Goal: Information Seeking & Learning: Learn about a topic

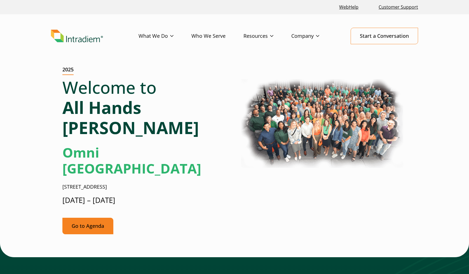
drag, startPoint x: 0, startPoint y: 0, endPoint x: 85, endPoint y: 192, distance: 210.2
click at [85, 218] on link "Go to Agenda" at bounding box center [87, 226] width 51 height 17
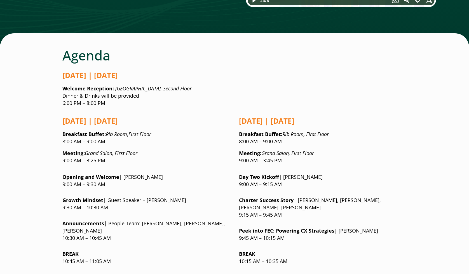
scroll to position [405, 0]
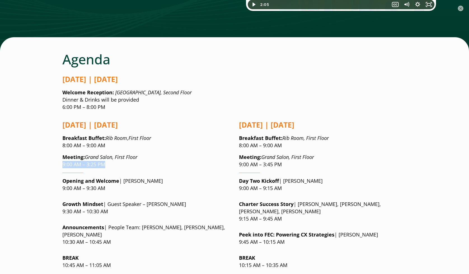
drag, startPoint x: 62, startPoint y: 131, endPoint x: 113, endPoint y: 133, distance: 50.1
click at [113, 154] on p "Meeting: Grand Salon, First Floor 9:00 AM – 3:25 PM" at bounding box center [146, 161] width 168 height 15
drag, startPoint x: 64, startPoint y: 73, endPoint x: 116, endPoint y: 73, distance: 52.1
click at [111, 89] on p "Welcome Reception: [GEOGRAPHIC_DATA], Second Floor Dinner & Drinks will be prov…" at bounding box center [234, 100] width 344 height 22
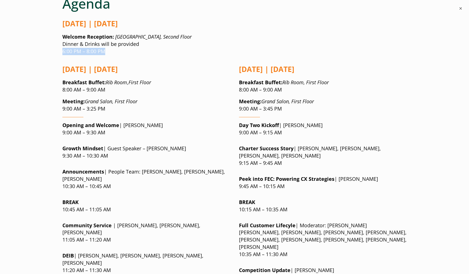
scroll to position [461, 0]
drag, startPoint x: 62, startPoint y: 98, endPoint x: 111, endPoint y: 97, distance: 48.7
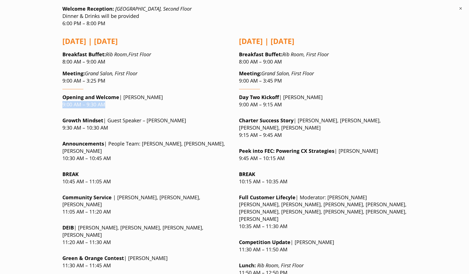
scroll to position [489, 0]
drag, startPoint x: 60, startPoint y: 93, endPoint x: 153, endPoint y: 95, distance: 92.4
drag, startPoint x: 63, startPoint y: 124, endPoint x: 151, endPoint y: 123, distance: 87.6
click at [136, 140] on p "Announcements | People Team: [PERSON_NAME], [PERSON_NAME], [PERSON_NAME] 10:30 …" at bounding box center [146, 151] width 168 height 22
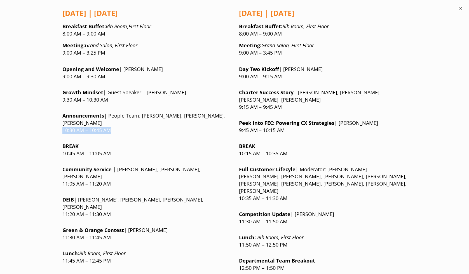
scroll to position [517, 0]
drag, startPoint x: 63, startPoint y: 119, endPoint x: 125, endPoint y: 118, distance: 62.4
click at [125, 142] on p "BREAK 10:45 AM – 11:05 AM" at bounding box center [146, 149] width 168 height 15
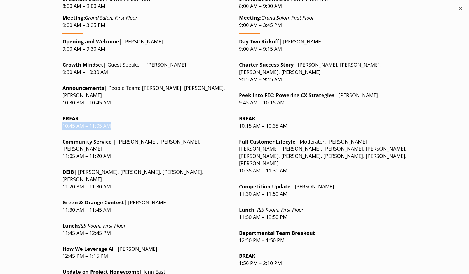
scroll to position [545, 0]
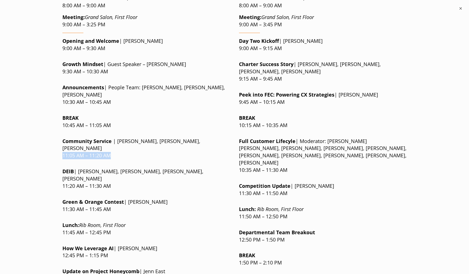
drag, startPoint x: 62, startPoint y: 115, endPoint x: 146, endPoint y: 114, distance: 84.8
drag, startPoint x: 63, startPoint y: 137, endPoint x: 135, endPoint y: 135, distance: 72.2
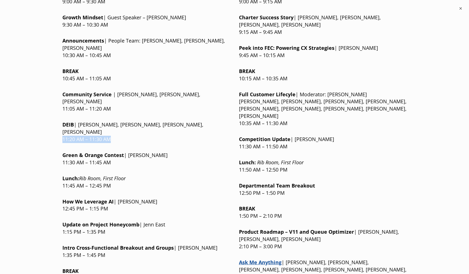
scroll to position [601, 0]
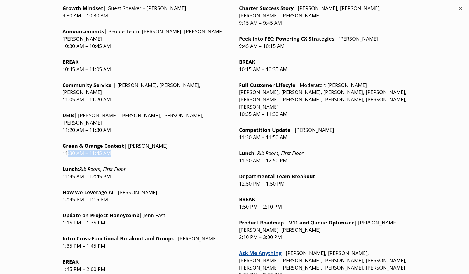
drag, startPoint x: 84, startPoint y: 105, endPoint x: 123, endPoint y: 104, distance: 39.8
click at [123, 142] on p "Green & Orange Contest | [PERSON_NAME] 11:30 AM – 11:45 AM" at bounding box center [146, 149] width 168 height 15
click at [130, 142] on p "Green & Orange Contest | [PERSON_NAME] 11:30 AM – 11:45 AM" at bounding box center [146, 149] width 168 height 15
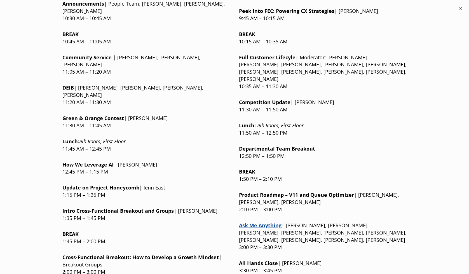
scroll to position [629, 0]
drag, startPoint x: 62, startPoint y: 100, endPoint x: 137, endPoint y: 100, distance: 74.7
click at [138, 138] on p "Lunch : Rib Room, First Floor 11:45 AM – 12:45 PM" at bounding box center [146, 145] width 168 height 15
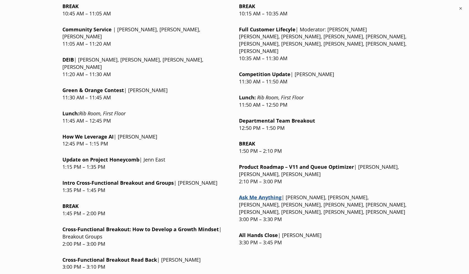
scroll to position [657, 0]
drag, startPoint x: 63, startPoint y: 95, endPoint x: 142, endPoint y: 93, distance: 79.5
click at [129, 133] on p "How We Leverage AI | [PERSON_NAME] 12:45 PM – 1:15 PM" at bounding box center [146, 140] width 168 height 15
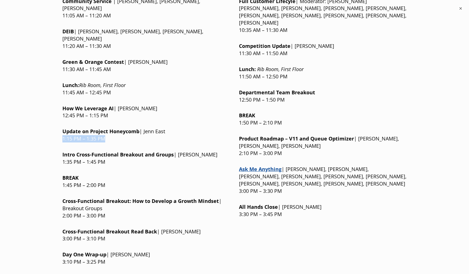
drag, startPoint x: 62, startPoint y: 91, endPoint x: 160, endPoint y: 92, distance: 98.3
drag, startPoint x: 67, startPoint y: 106, endPoint x: 150, endPoint y: 106, distance: 82.6
click at [144, 151] on strong "Intro Cross-Functional Breakout and Groups" at bounding box center [117, 154] width 111 height 7
click at [154, 151] on strong "Intro Cross-Functional Breakout and Groups" at bounding box center [117, 154] width 111 height 7
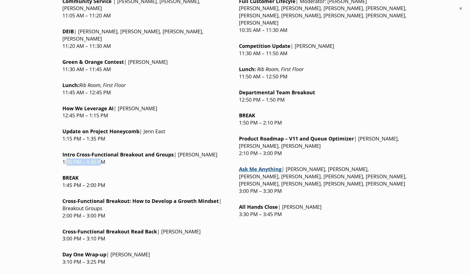
drag, startPoint x: 67, startPoint y: 114, endPoint x: 104, endPoint y: 114, distance: 37.2
click at [104, 151] on p "Intro Cross-Functional Breakout and Groups | [PERSON_NAME] 1:35 PM – 1:45 PM" at bounding box center [146, 158] width 168 height 15
click at [105, 151] on p "Intro Cross-Functional Breakout and Groups | [PERSON_NAME] 1:35 PM – 1:45 PM" at bounding box center [146, 158] width 168 height 15
click at [137, 198] on strong "ow to Develop a Growth Mindset" at bounding box center [177, 201] width 83 height 7
drag, startPoint x: 62, startPoint y: 167, endPoint x: 136, endPoint y: 166, distance: 73.9
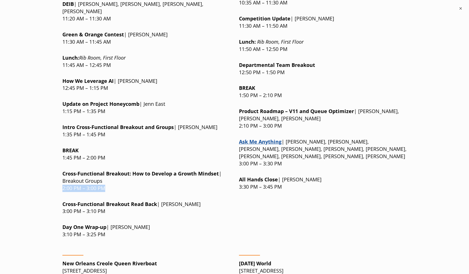
scroll to position [713, 0]
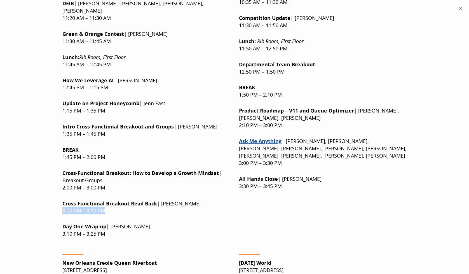
drag, startPoint x: 63, startPoint y: 163, endPoint x: 173, endPoint y: 162, distance: 109.7
click at [145, 200] on p "Cross-Functional Breakou t Read Back | [PERSON_NAME] 3:00 PM – 3:10 PM" at bounding box center [146, 207] width 168 height 15
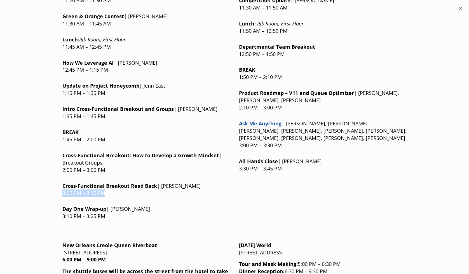
scroll to position [741, 0]
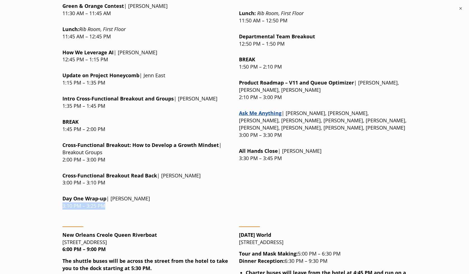
drag, startPoint x: 61, startPoint y: 158, endPoint x: 146, endPoint y: 156, distance: 84.9
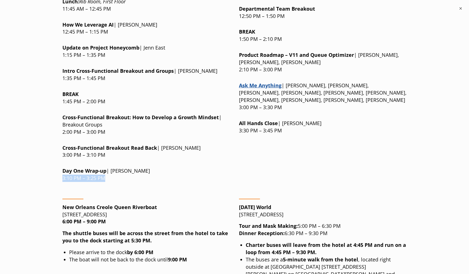
scroll to position [769, 0]
click at [81, 230] on strong "The shuttle buses will be across the street from the hotel to take you to the d…" at bounding box center [145, 237] width 166 height 14
drag, startPoint x: 62, startPoint y: 193, endPoint x: 200, endPoint y: 193, distance: 138.6
click at [200, 230] on p "The shuttle buses will be across the street from the hotel to take you to the d…" at bounding box center [146, 237] width 168 height 15
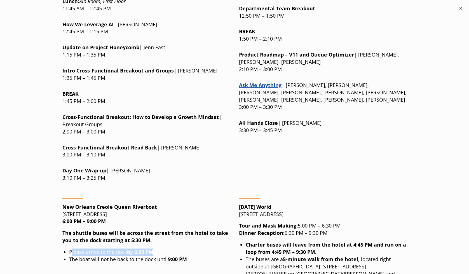
drag, startPoint x: 71, startPoint y: 205, endPoint x: 176, endPoint y: 204, distance: 104.7
click at [176, 249] on li "Please arrive to the dock by 6:00 PM" at bounding box center [149, 252] width 161 height 7
drag, startPoint x: 70, startPoint y: 211, endPoint x: 198, endPoint y: 214, distance: 128.5
click at [190, 256] on li "The boat will not be back to the dock until 9:00 PM" at bounding box center [149, 259] width 161 height 7
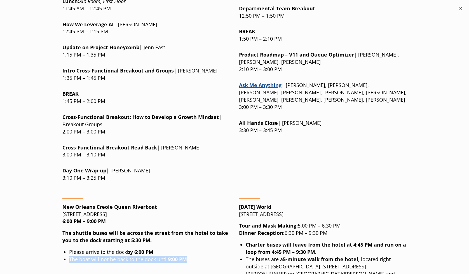
click at [199, 256] on li "The boat will not be back to the dock until 9:00 PM" at bounding box center [149, 259] width 161 height 7
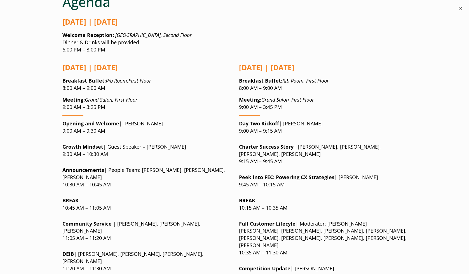
scroll to position [461, 0]
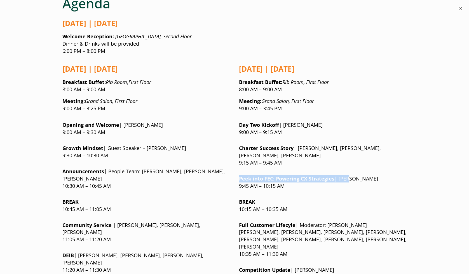
drag, startPoint x: 240, startPoint y: 145, endPoint x: 354, endPoint y: 146, distance: 114.8
click at [354, 175] on p "Peek into FEC: Powering CX Strategies | [PERSON_NAME] 9:45 AM – 10:15 AM" at bounding box center [323, 182] width 168 height 15
click at [392, 175] on p "Peek into FEC: Powering CX Strategies | [PERSON_NAME] 9:45 AM – 10:15 AM" at bounding box center [323, 182] width 168 height 15
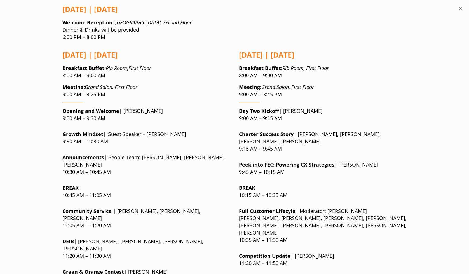
scroll to position [489, 0]
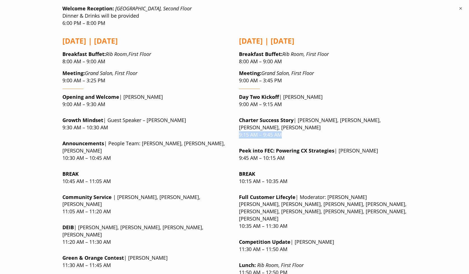
drag, startPoint x: 275, startPoint y: 100, endPoint x: 332, endPoint y: 100, distance: 57.4
click at [312, 117] on p "Charter Success Story | [PERSON_NAME], [PERSON_NAME], [PERSON_NAME], [PERSON_NA…" at bounding box center [323, 128] width 168 height 22
click at [333, 117] on p "Charter Success Story | [PERSON_NAME], [PERSON_NAME], [PERSON_NAME], [PERSON_NA…" at bounding box center [323, 128] width 168 height 22
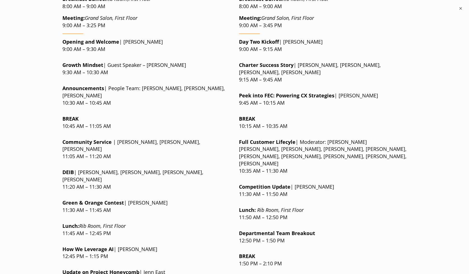
scroll to position [545, 0]
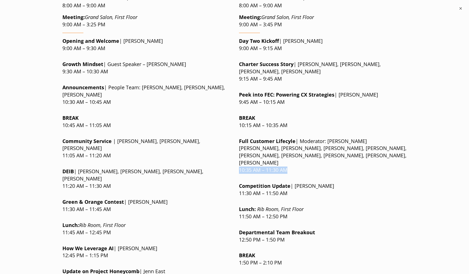
drag, startPoint x: 239, startPoint y: 129, endPoint x: 406, endPoint y: 126, distance: 167.7
click at [368, 128] on div "[DATE] | [DATE] Breakfast Buffet : Rib Room , First Floor 8:00 AM – 9:00 AM Mee…" at bounding box center [234, 192] width 344 height 435
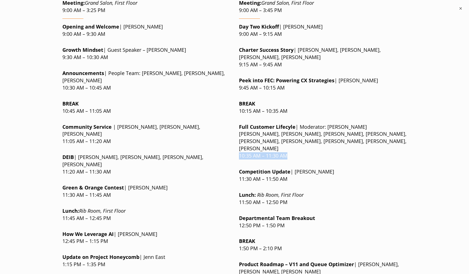
scroll to position [573, 0]
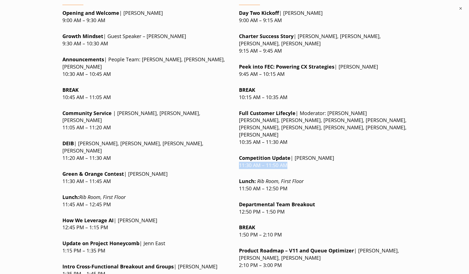
drag, startPoint x: 254, startPoint y: 124, endPoint x: 308, endPoint y: 121, distance: 54.6
click at [300, 122] on div "[DATE] | [DATE] Breakfast Buffet : Rib Room , First Floor 8:00 AM – 9:00 AM Mee…" at bounding box center [234, 164] width 344 height 435
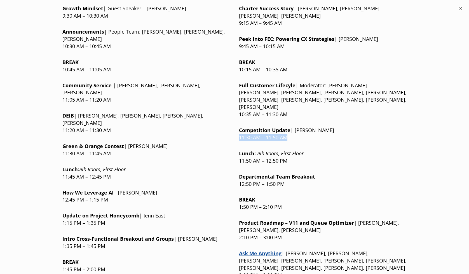
scroll to position [601, 0]
drag, startPoint x: 238, startPoint y: 142, endPoint x: 341, endPoint y: 140, distance: 103.3
click at [340, 140] on div "[DATE] | [DATE] Breakfast Buffet : Rib Room , First Floor 8:00 AM – 9:00 AM Mee…" at bounding box center [234, 136] width 344 height 435
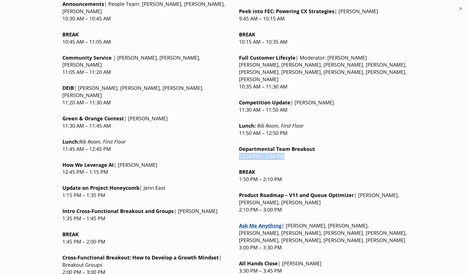
scroll to position [629, 0]
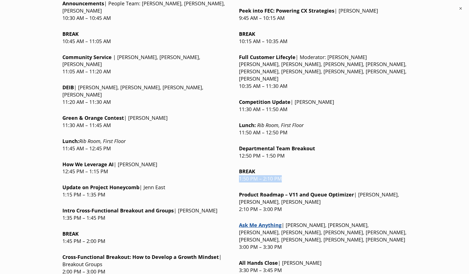
drag, startPoint x: 238, startPoint y: 138, endPoint x: 338, endPoint y: 135, distance: 99.7
click at [322, 135] on div "[DATE] | [DATE] Breakfast Buffet : Rib Room , First Floor 8:00 AM – 9:00 AM Mee…" at bounding box center [234, 108] width 344 height 435
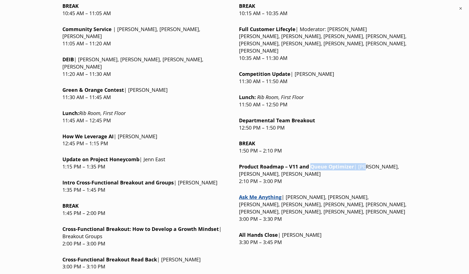
drag, startPoint x: 312, startPoint y: 127, endPoint x: 367, endPoint y: 127, distance: 55.7
click at [367, 163] on p "Product Roadmap – V11 and Queue Optimizer | [PERSON_NAME], [PERSON_NAME], [PERS…" at bounding box center [323, 174] width 168 height 22
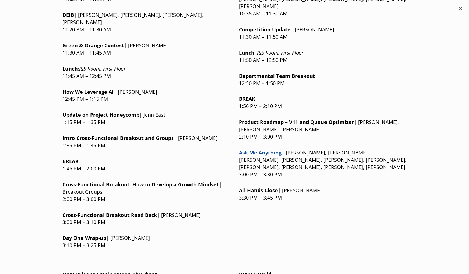
scroll to position [713, 0]
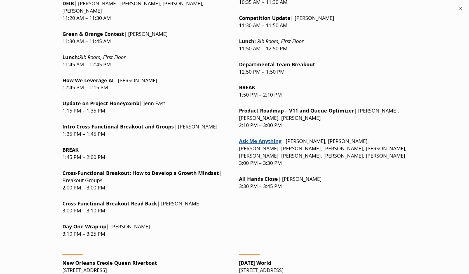
drag, startPoint x: 238, startPoint y: 138, endPoint x: 239, endPoint y: 142, distance: 4.2
click at [239, 139] on div "[DATE] | [DATE] Breakfast Buffet : Rib Room , First Floor 8:00 AM – 9:00 AM Mee…" at bounding box center [234, 24] width 344 height 435
drag, startPoint x: 239, startPoint y: 144, endPoint x: 309, endPoint y: 144, distance: 70.0
click at [309, 176] on p "All Hands Close | [PERSON_NAME] 3:30 PM – 3:45 PM" at bounding box center [323, 183] width 168 height 15
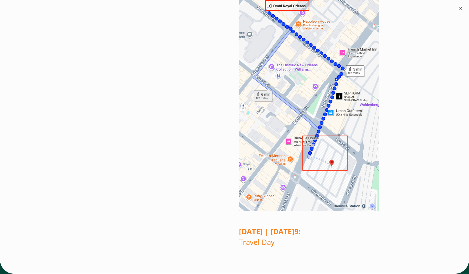
scroll to position [1105, 0]
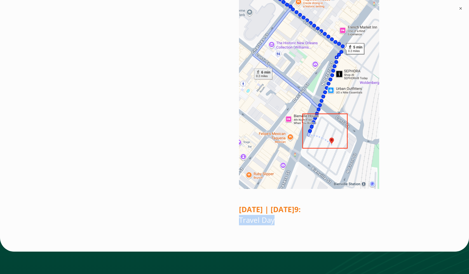
drag, startPoint x: 240, startPoint y: 163, endPoint x: 294, endPoint y: 163, distance: 54.0
click at [293, 204] on p "[DATE] | [DATE] 9: Travel Day" at bounding box center [323, 214] width 168 height 21
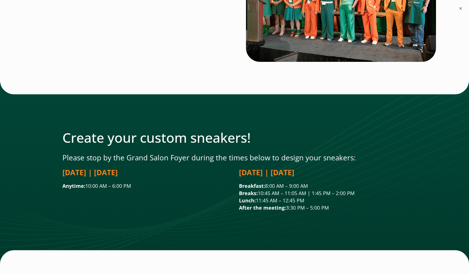
scroll to position [1553, 0]
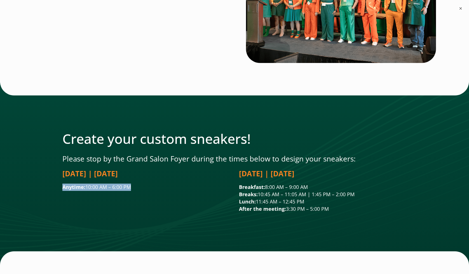
drag, startPoint x: 63, startPoint y: 130, endPoint x: 177, endPoint y: 130, distance: 113.9
click at [159, 184] on p "Anytime: 10:00 AM – 6:00 PM" at bounding box center [146, 187] width 168 height 7
click at [177, 184] on p "Anytime: 10:00 AM – 6:00 PM" at bounding box center [146, 187] width 168 height 7
click at [239, 181] on div at bounding box center [234, 173] width 469 height 184
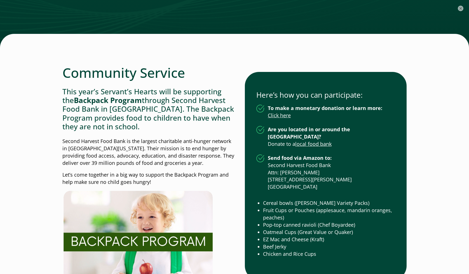
scroll to position [1777, 0]
